Goal: Transaction & Acquisition: Purchase product/service

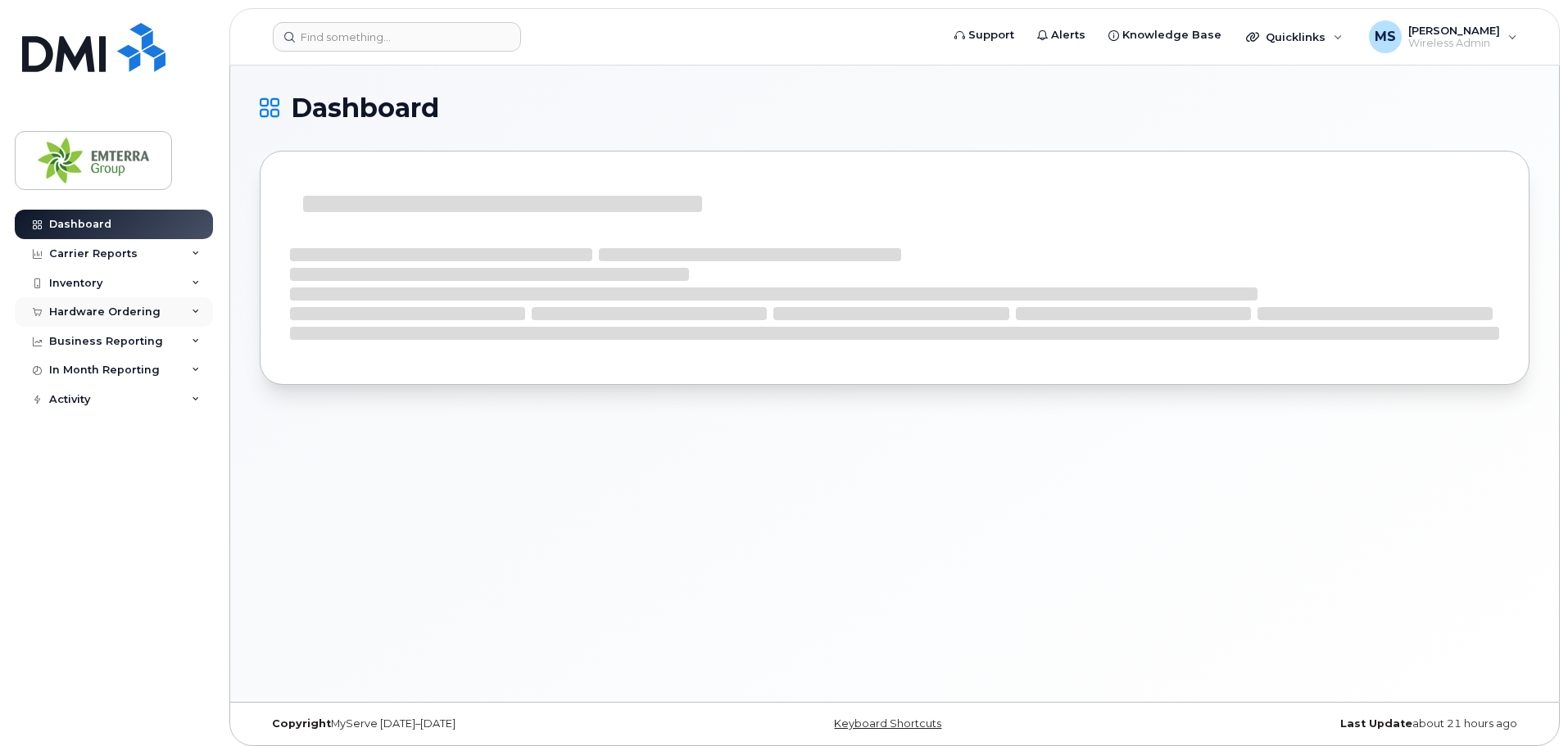
click at [128, 306] on div "Hardware Ordering" at bounding box center [104, 312] width 111 height 13
click at [118, 333] on link "Overview" at bounding box center [128, 341] width 169 height 31
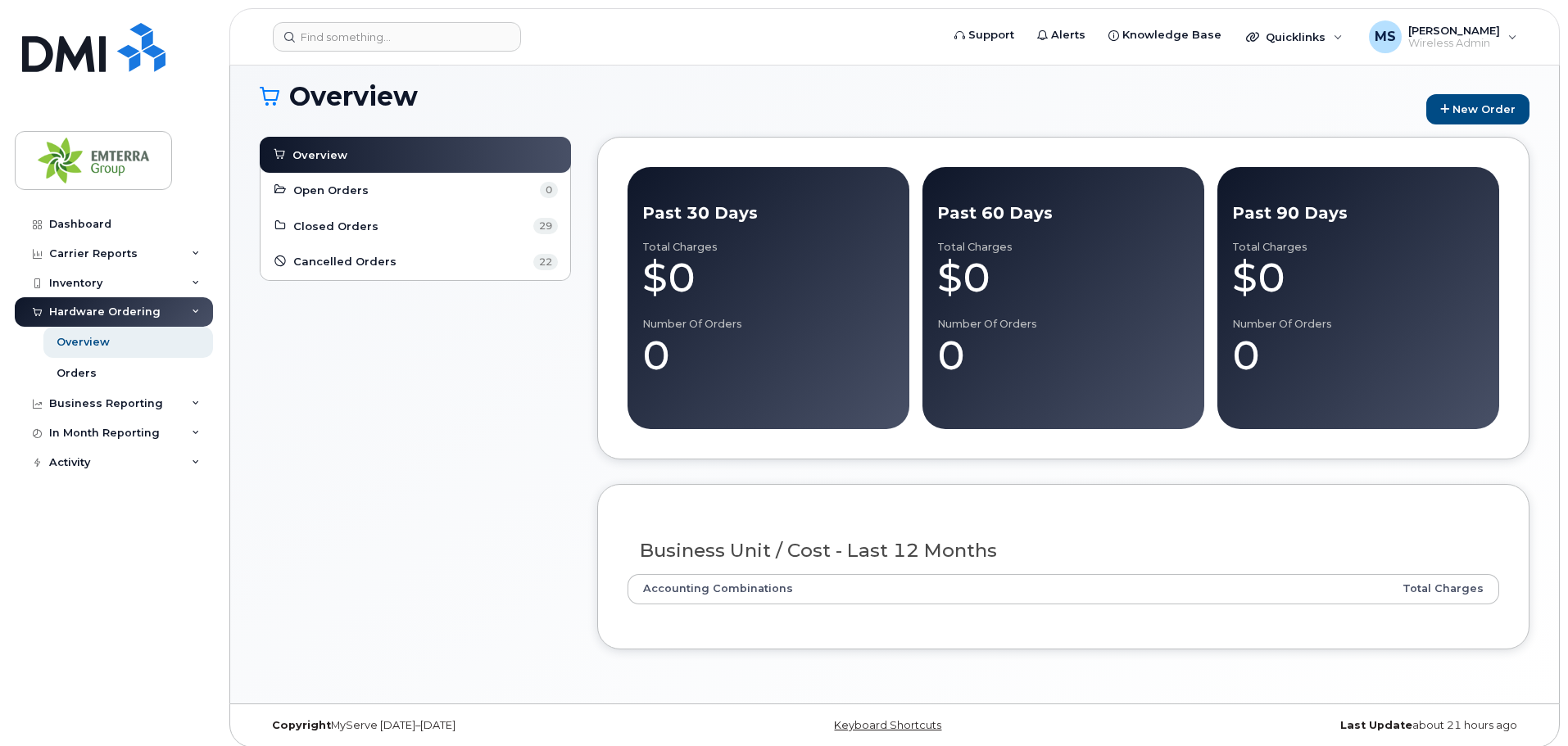
scroll to position [23, 0]
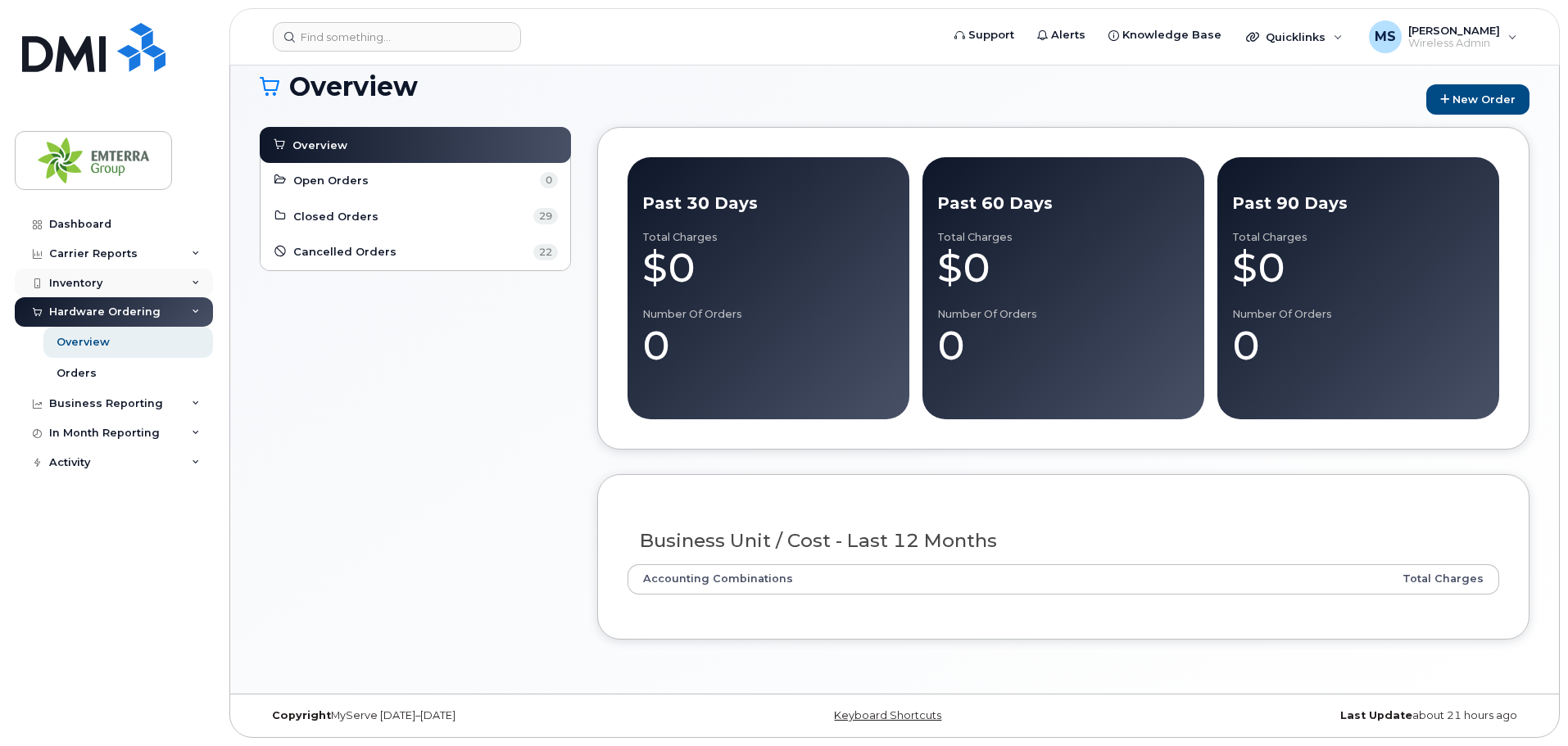
click at [121, 286] on div "Inventory" at bounding box center [114, 283] width 198 height 29
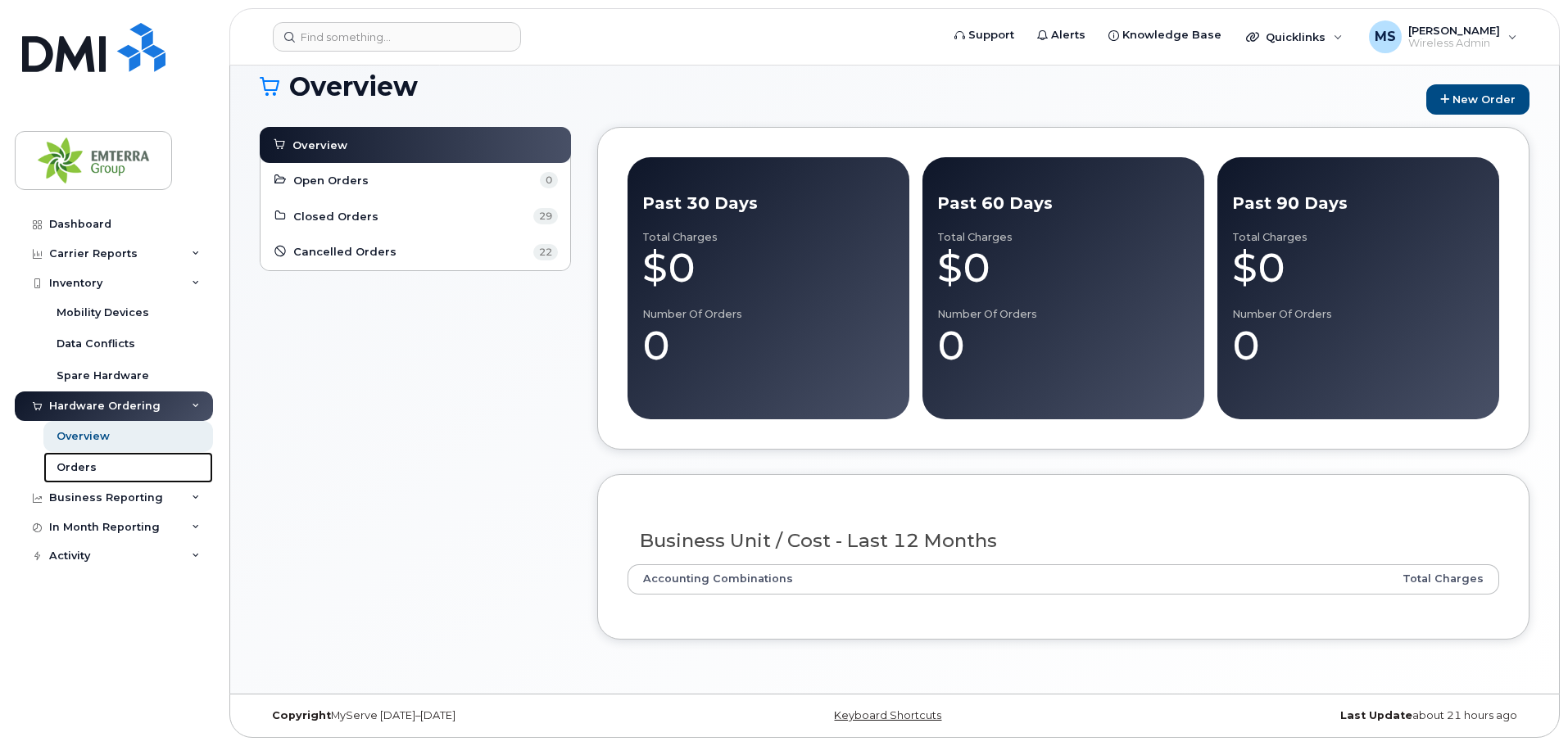
scroll to position [0, 0]
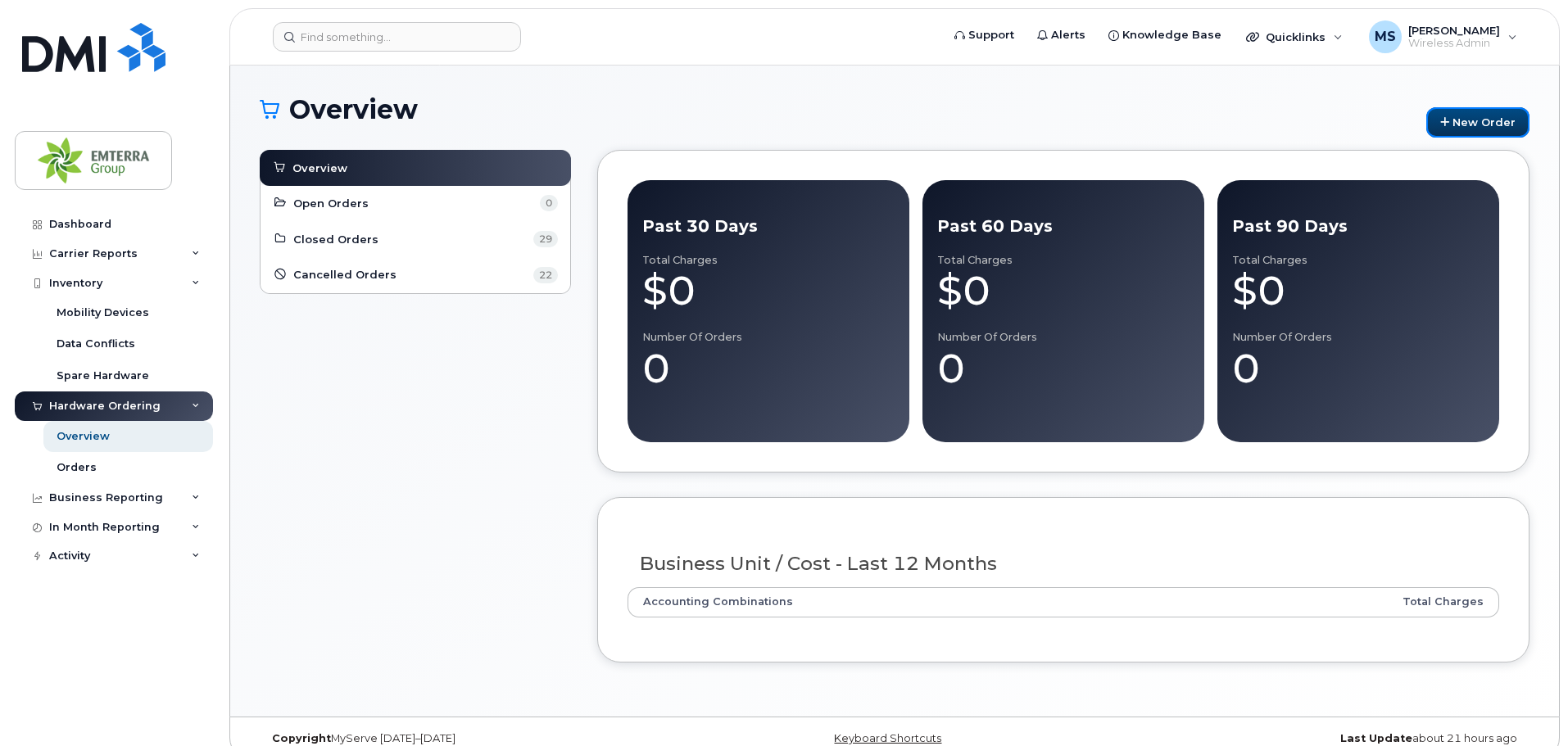
click at [1450, 129] on link "New Order" at bounding box center [1478, 123] width 104 height 30
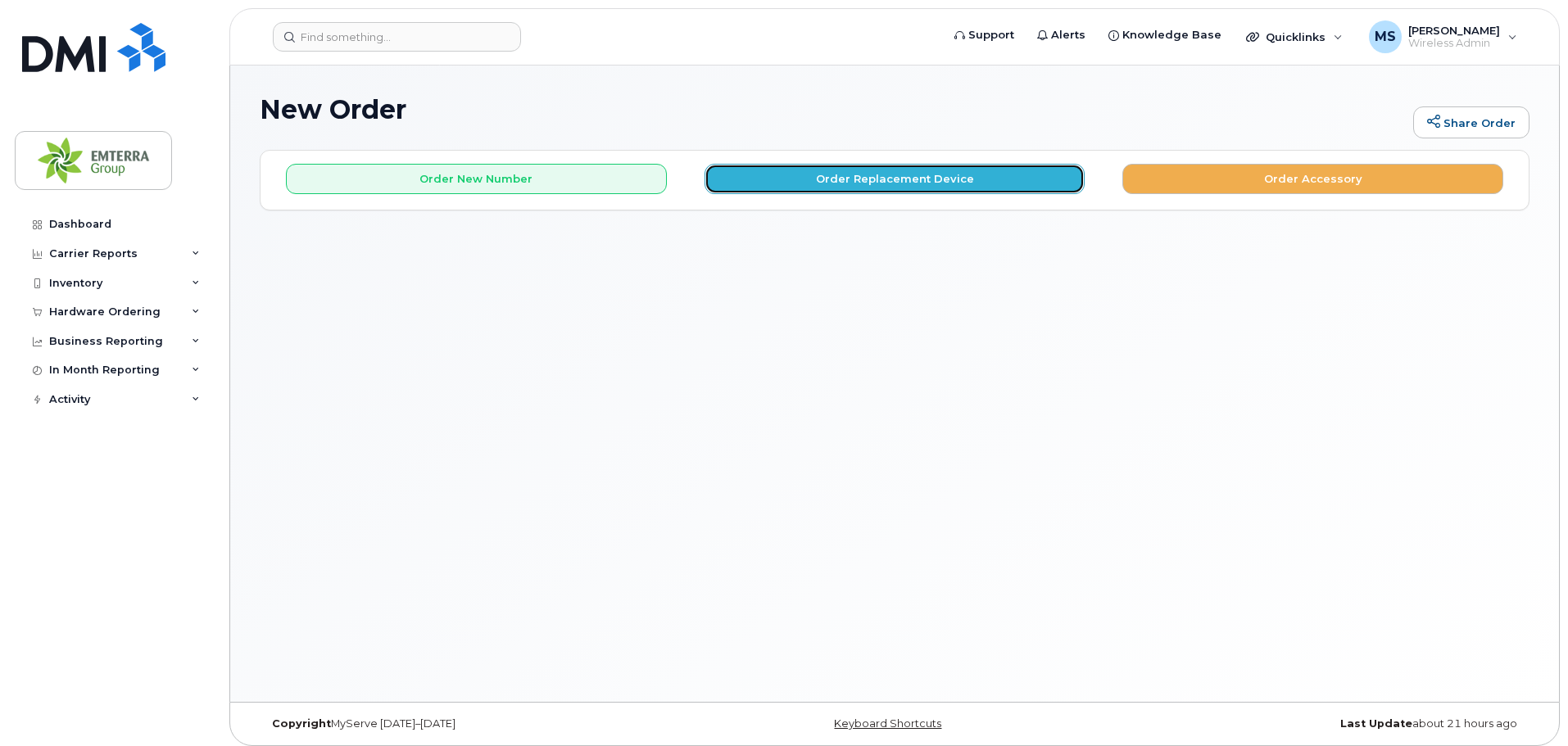
click at [791, 172] on button "Order Replacement Device" at bounding box center [895, 179] width 381 height 30
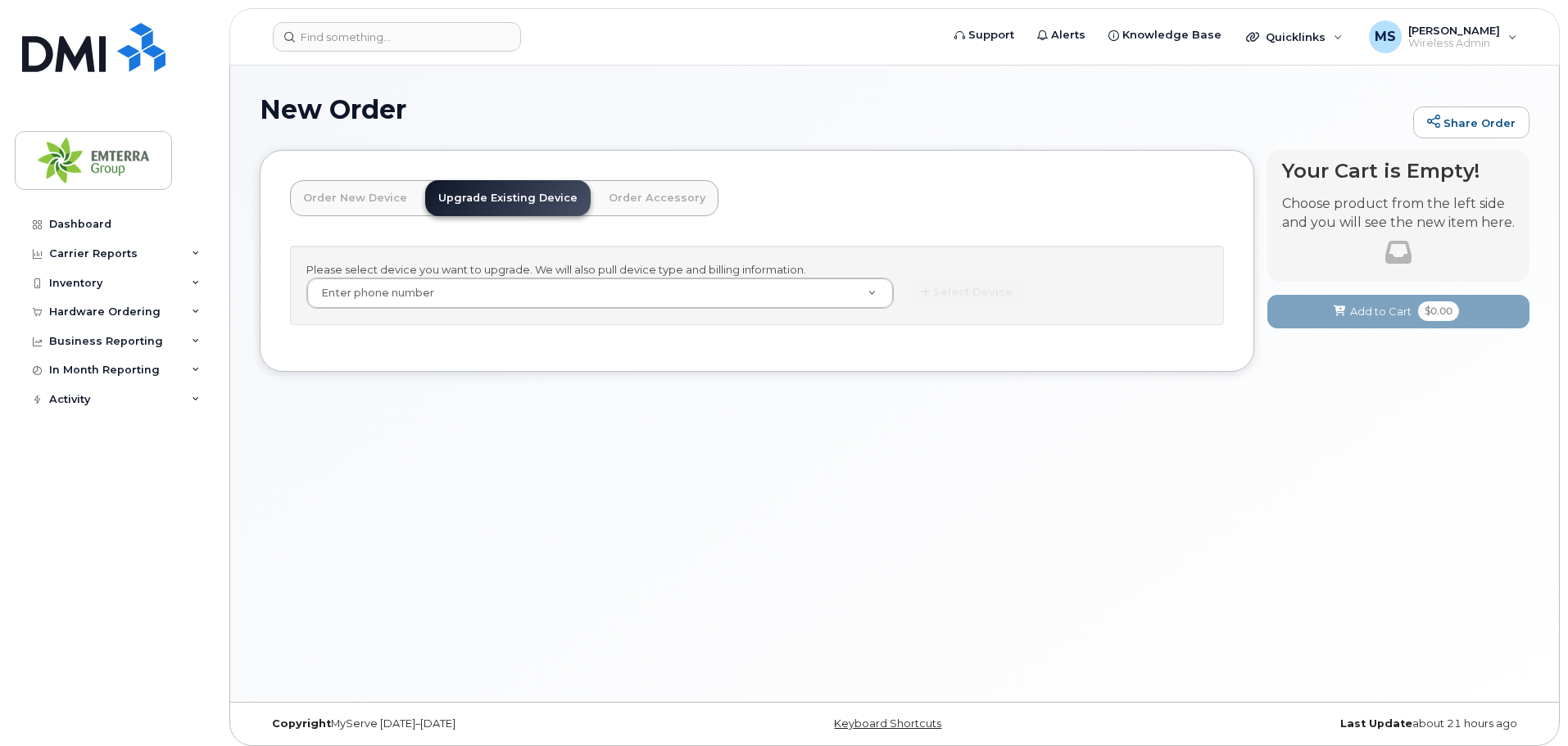
click at [367, 211] on link "Order New Device" at bounding box center [355, 198] width 130 height 36
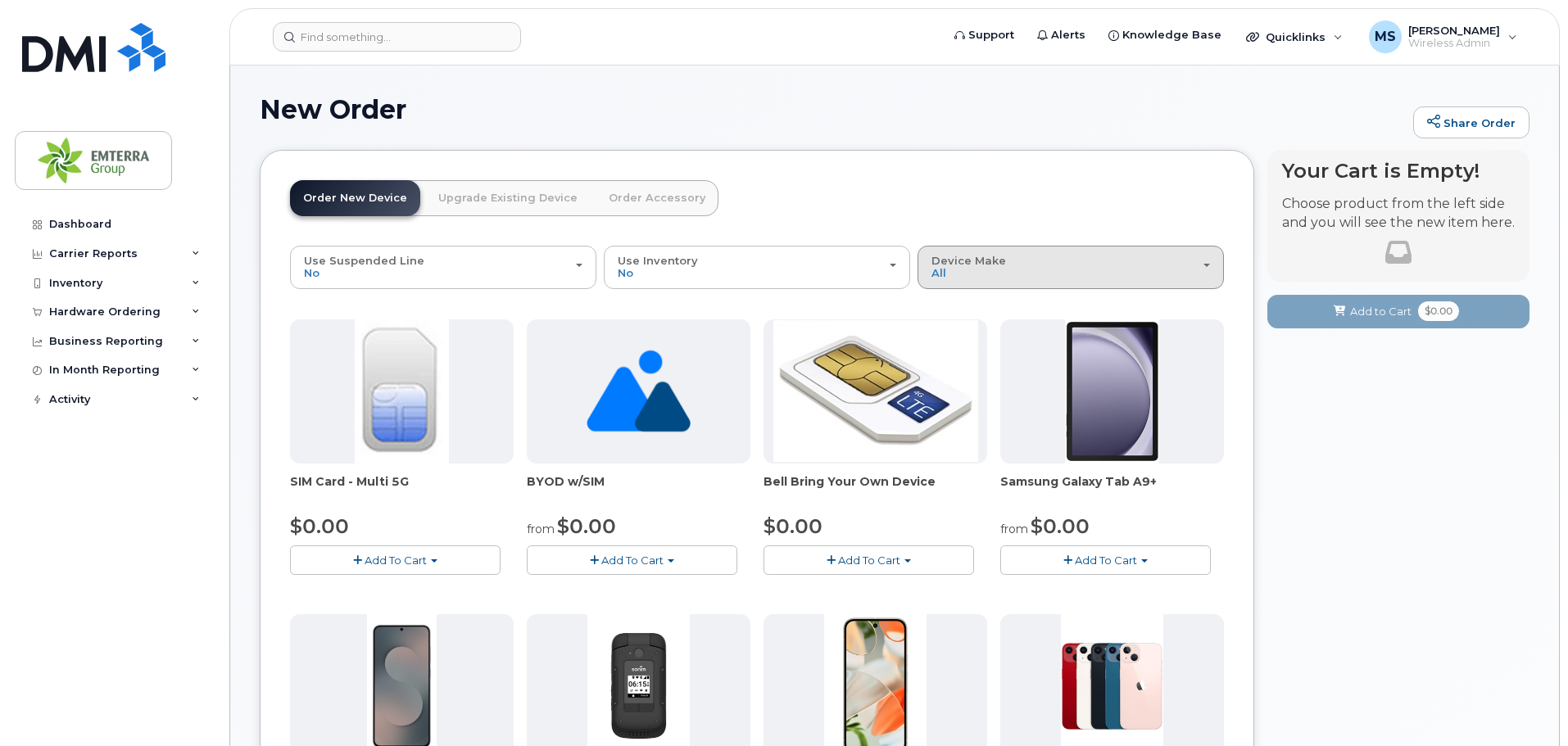
click at [1012, 278] on div "Device Make All Android Cell Phone HUB iPhone Tablet Unknown" at bounding box center [1071, 267] width 279 height 25
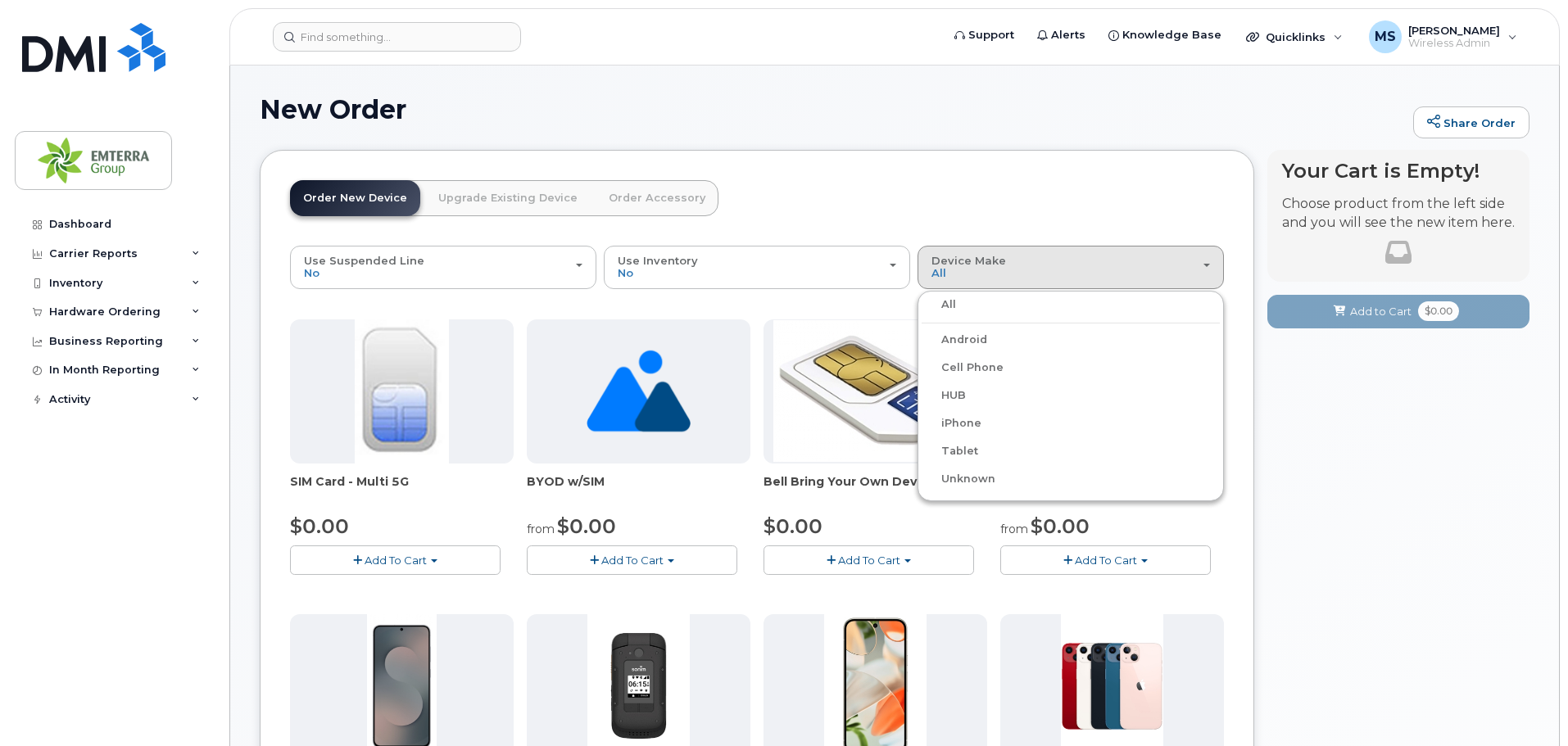
click at [960, 401] on label "HUB" at bounding box center [943, 396] width 44 height 20
click at [0, 0] on input "HUB" at bounding box center [0, 0] width 0 height 0
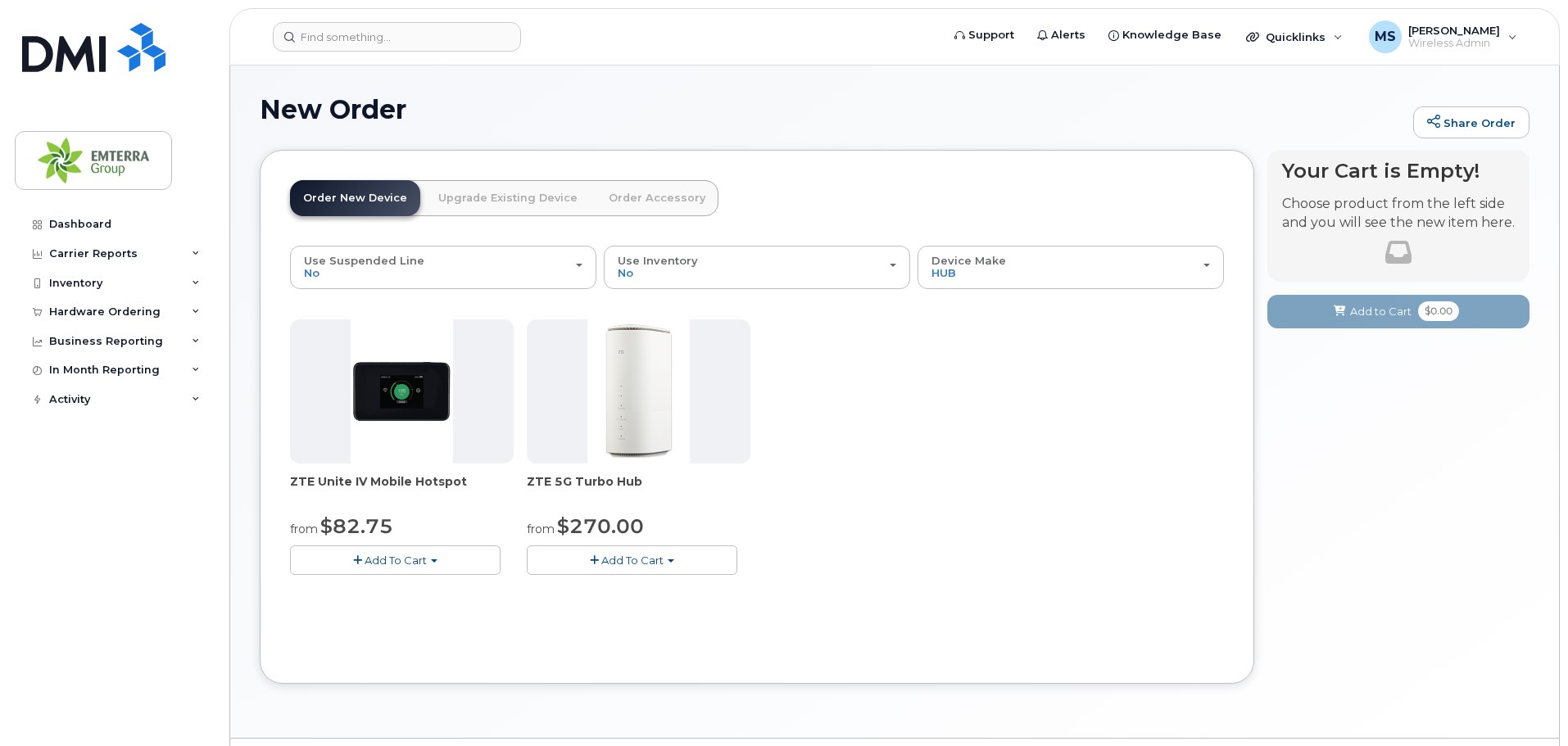
click at [646, 415] on img at bounding box center [640, 391] width 104 height 144
